Goal: Find specific page/section: Find specific page/section

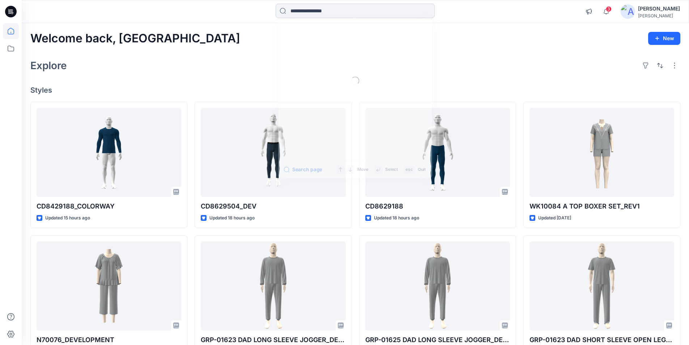
click at [309, 10] on input at bounding box center [355, 11] width 159 height 14
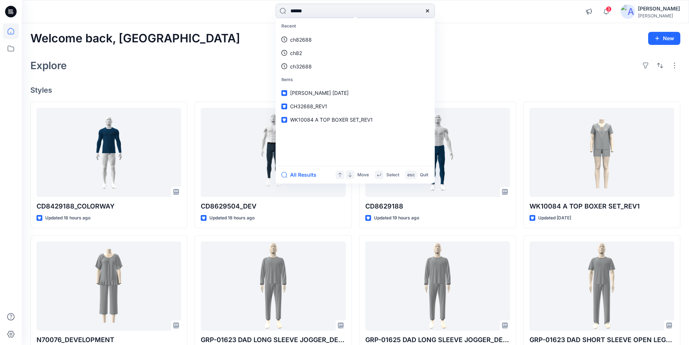
type input "******"
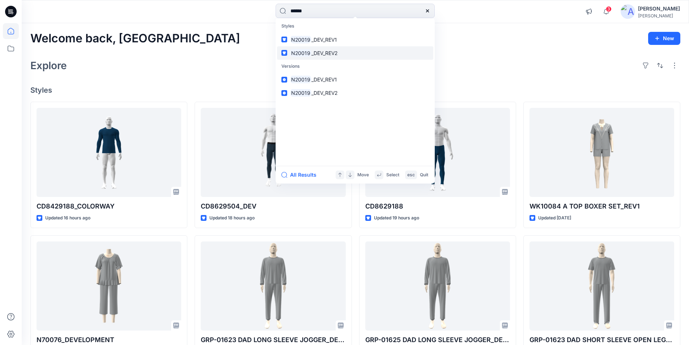
click at [320, 54] on span "_DEV_REV2" at bounding box center [324, 53] width 26 height 6
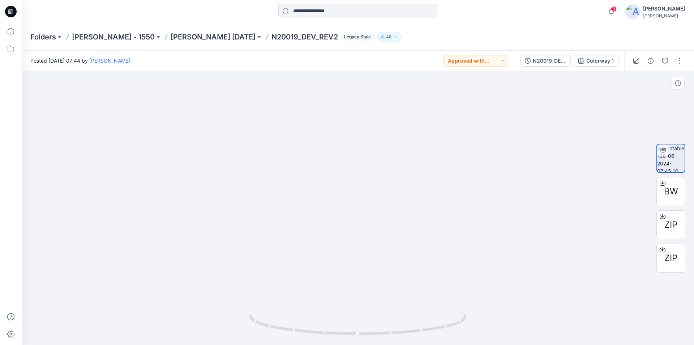
drag, startPoint x: 365, startPoint y: 123, endPoint x: 368, endPoint y: 342, distance: 219.5
drag, startPoint x: 360, startPoint y: 336, endPoint x: 369, endPoint y: 317, distance: 21.2
click at [369, 317] on icon at bounding box center [358, 322] width 219 height 27
click at [10, 30] on icon at bounding box center [11, 31] width 16 height 16
